Goal: Task Accomplishment & Management: Manage account settings

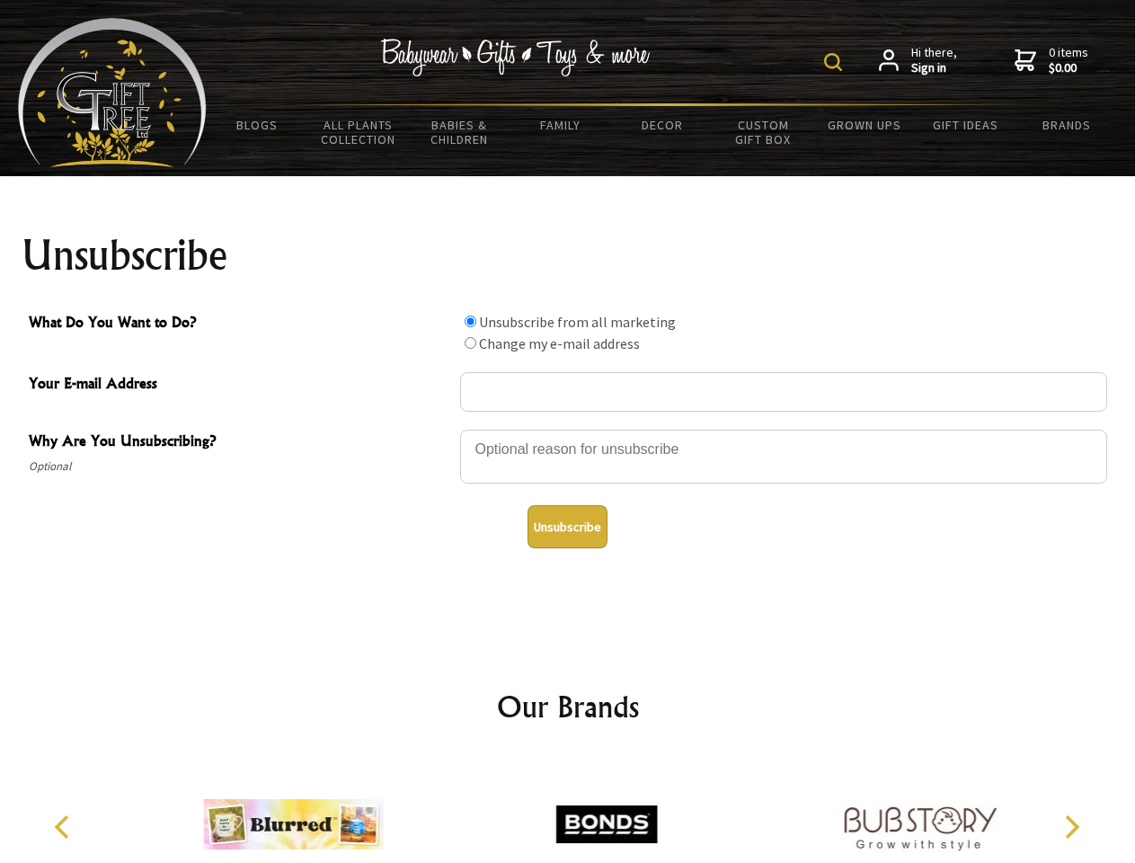
click at [836, 62] on img at bounding box center [833, 62] width 18 height 18
click at [568, 429] on div at bounding box center [783, 459] width 647 height 63
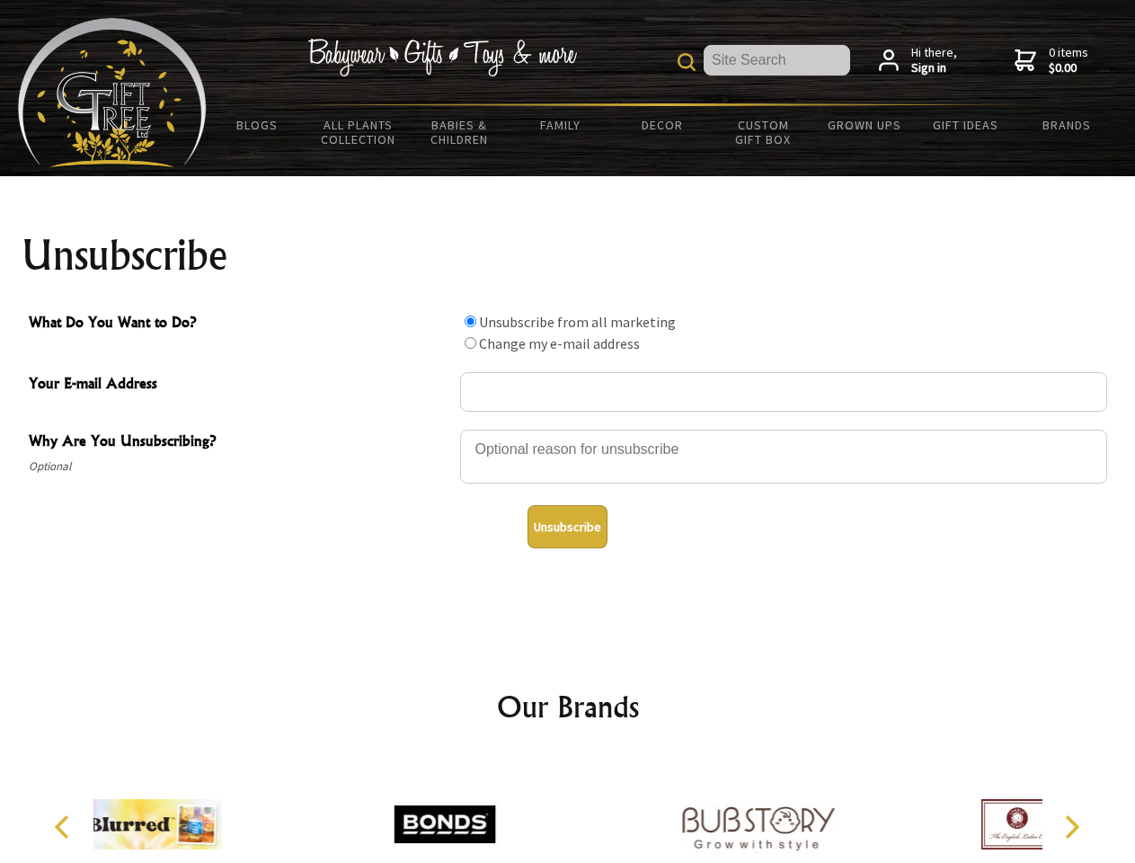
click at [470, 321] on input "What Do You Want to Do?" at bounding box center [471, 321] width 12 height 12
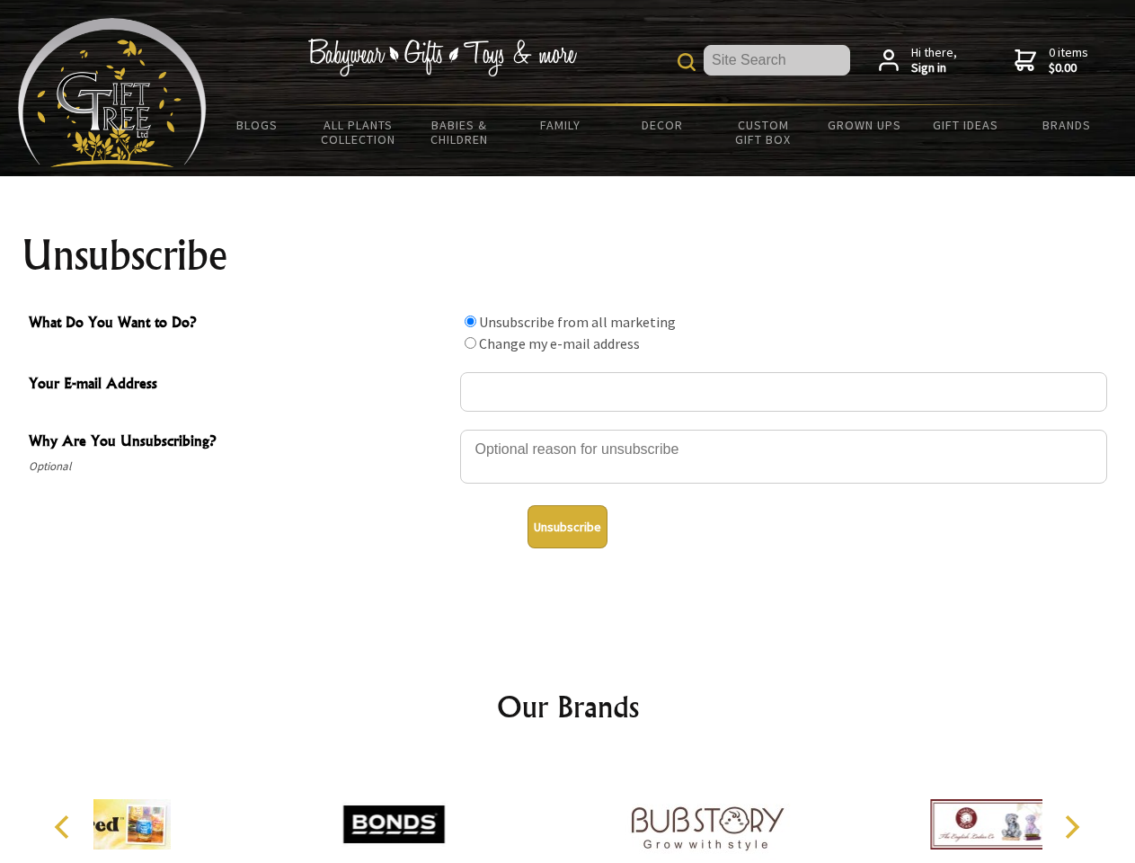
click at [470, 342] on input "What Do You Want to Do?" at bounding box center [471, 343] width 12 height 12
click at [567, 527] on button "Unsubscribe" at bounding box center [568, 526] width 80 height 43
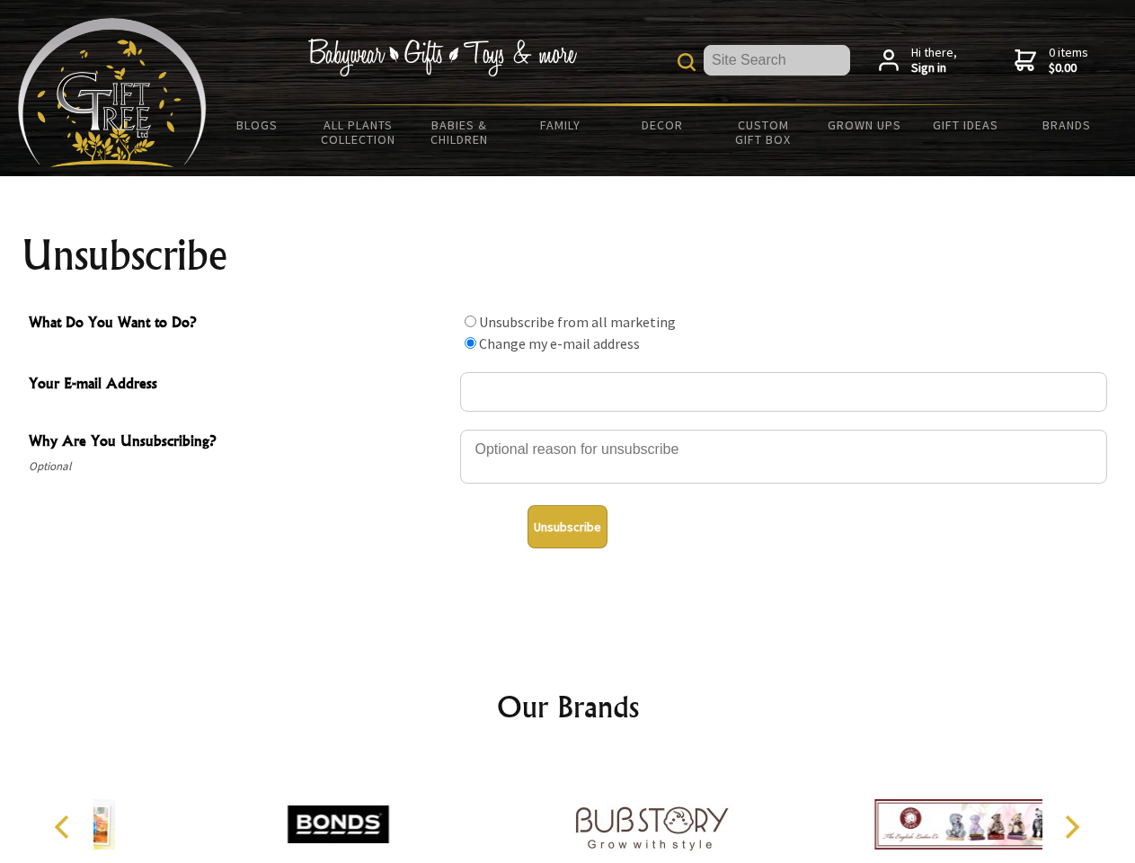
radio input "true"
click at [568, 810] on img at bounding box center [652, 824] width 180 height 135
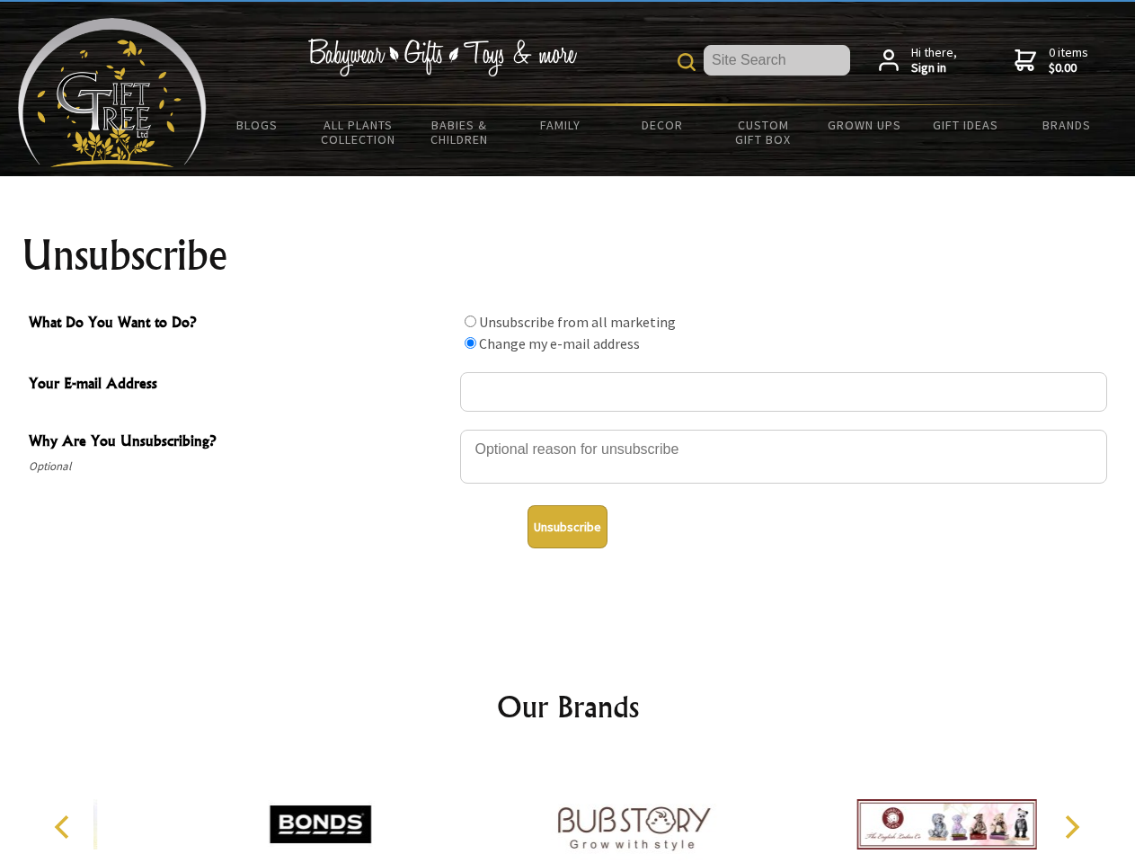
click at [65, 827] on icon "Previous" at bounding box center [63, 826] width 23 height 23
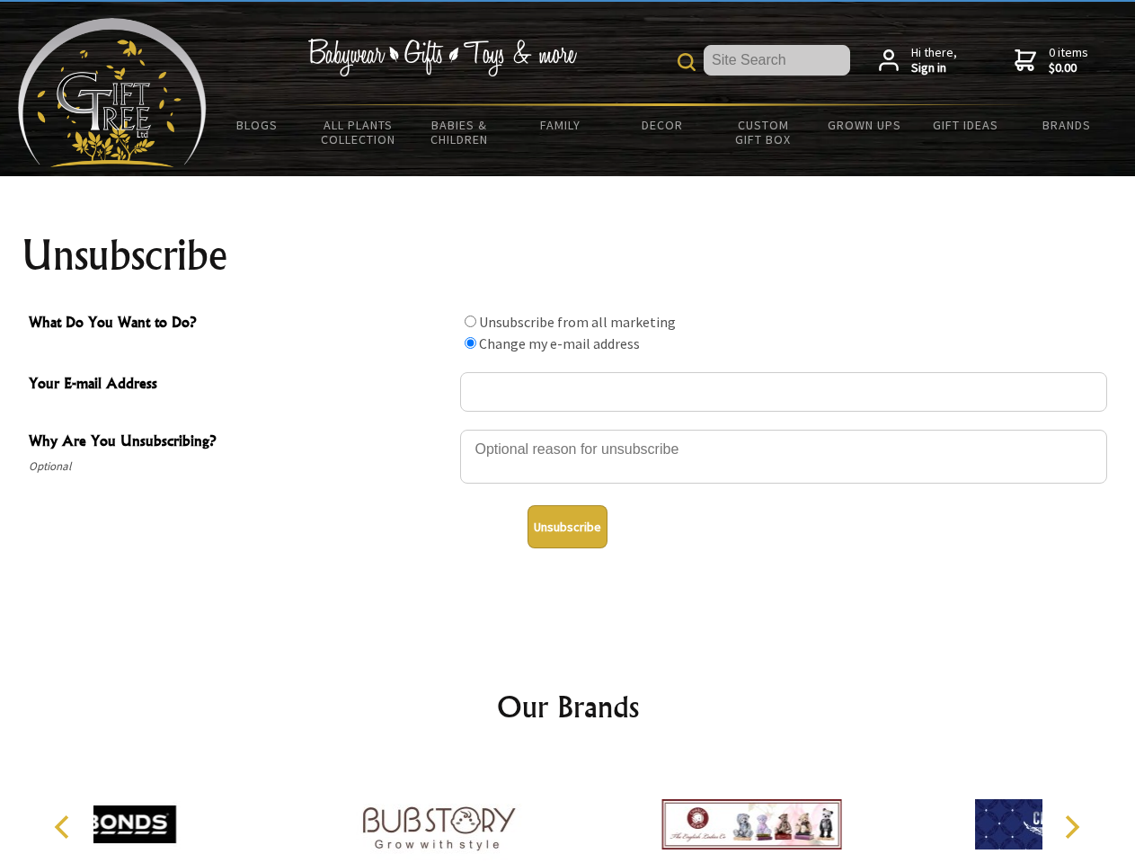
click at [1071, 827] on icon "Next" at bounding box center [1070, 826] width 23 height 23
